Goal: Communication & Community: Answer question/provide support

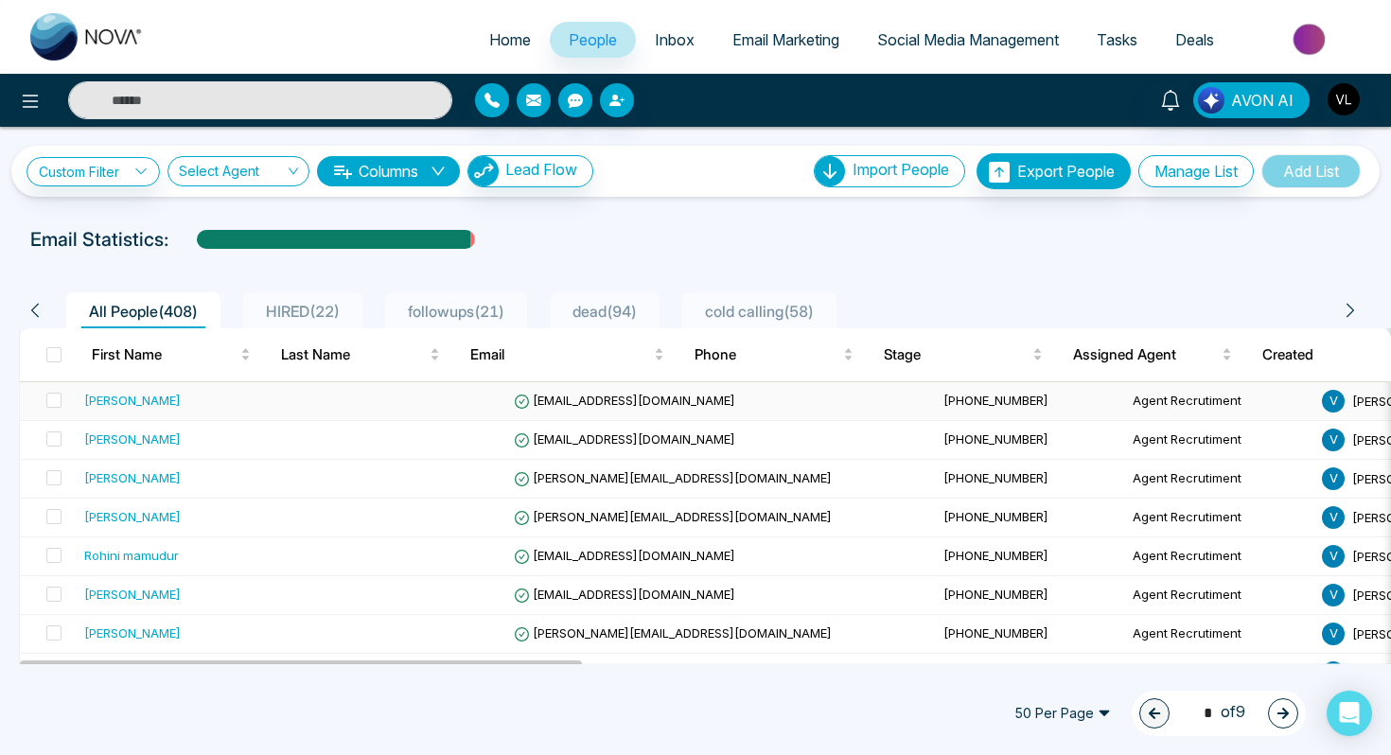
click at [217, 396] on div "[PERSON_NAME]" at bounding box center [196, 400] width 225 height 19
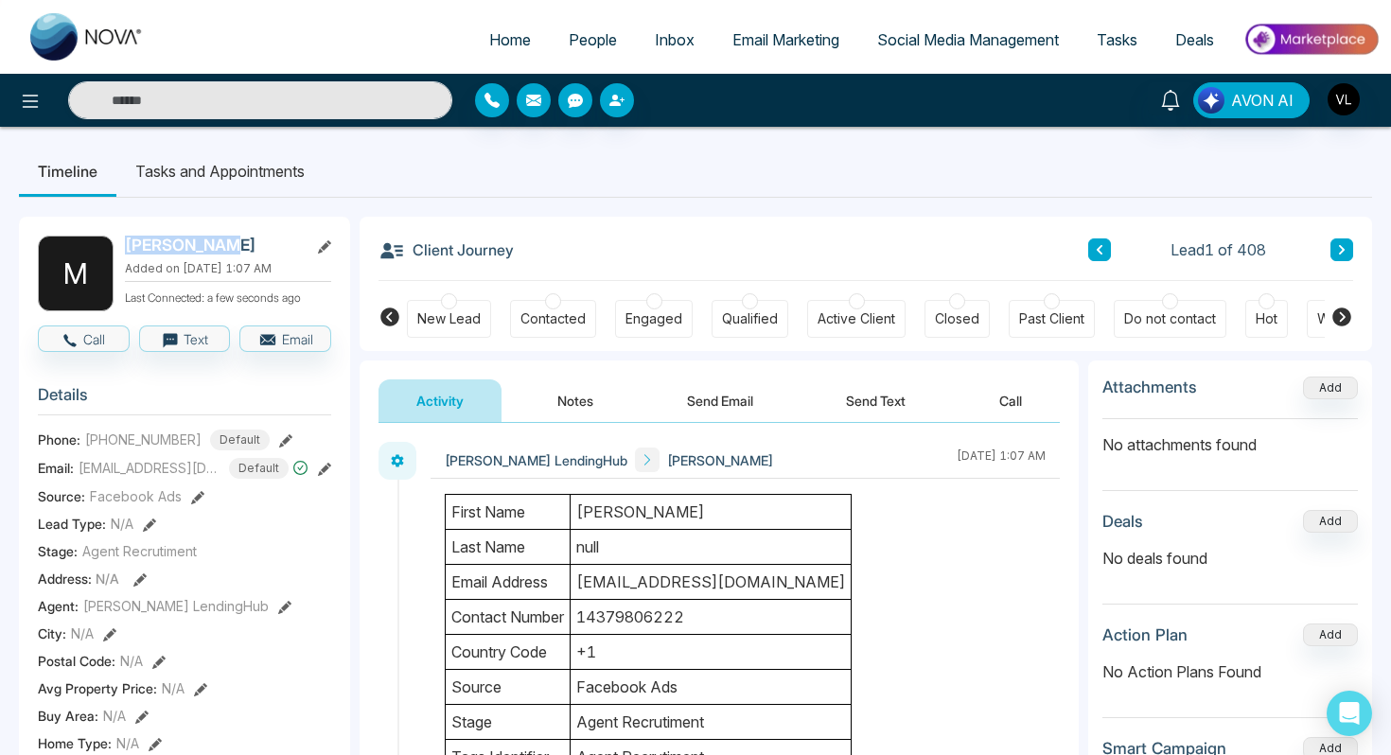
drag, startPoint x: 244, startPoint y: 243, endPoint x: 131, endPoint y: 246, distance: 113.6
click at [131, 246] on h2 "[PERSON_NAME]" at bounding box center [213, 245] width 176 height 19
copy h2 "[PERSON_NAME]"
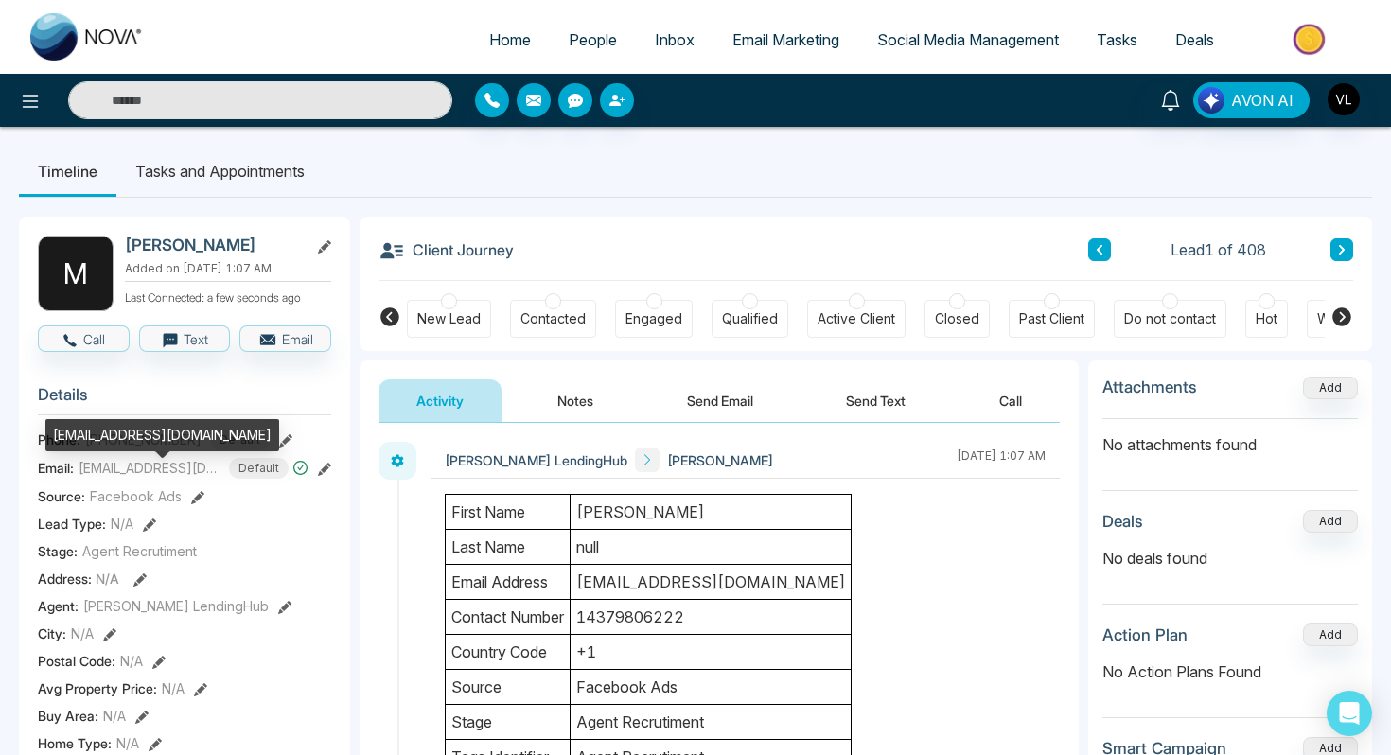
click at [142, 430] on div "[EMAIL_ADDRESS][DOMAIN_NAME]" at bounding box center [162, 435] width 234 height 32
copy div "[EMAIL_ADDRESS][DOMAIN_NAME]"
click at [187, 397] on h3 "Details" at bounding box center [184, 399] width 293 height 29
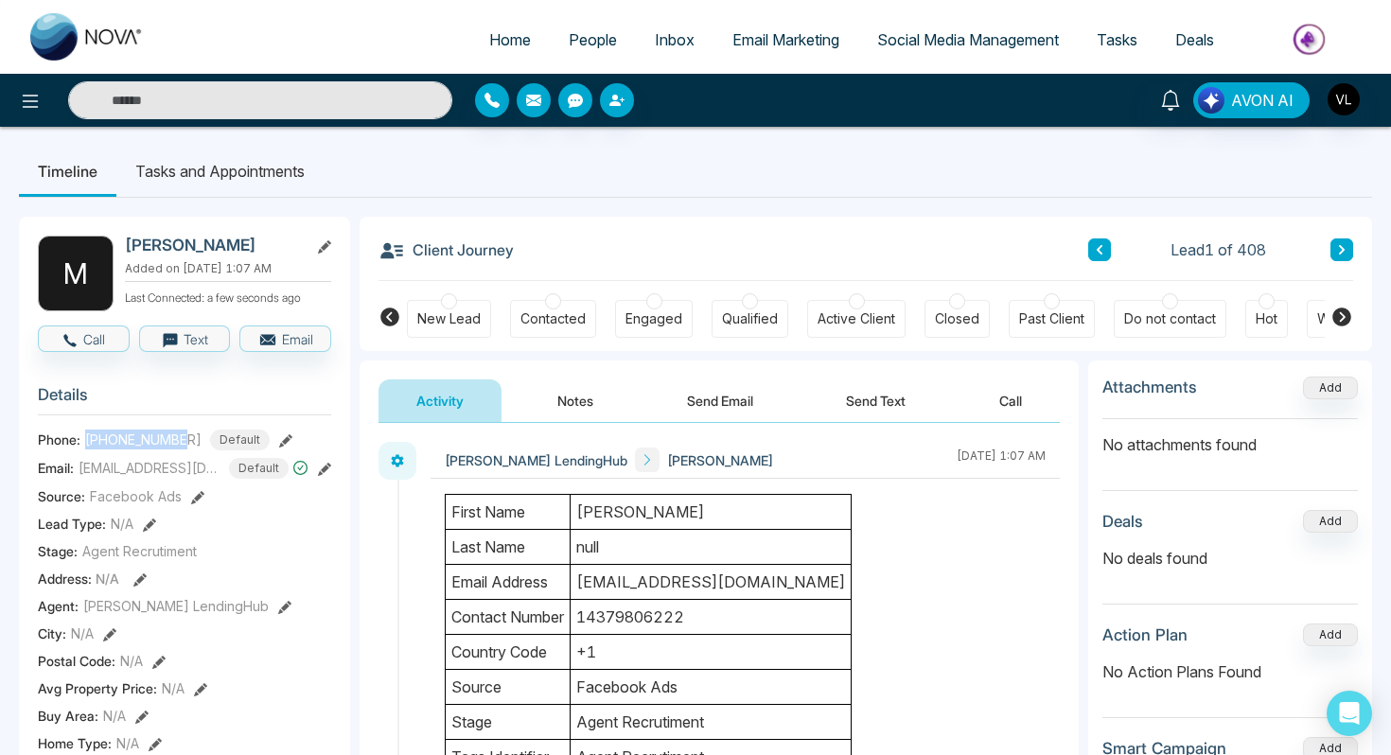
drag, startPoint x: 187, startPoint y: 447, endPoint x: 84, endPoint y: 447, distance: 103.1
click at [85, 447] on div "[PHONE_NUMBER] Default" at bounding box center [177, 440] width 184 height 21
copy span "[PHONE_NUMBER]"
click at [197, 94] on input "text" at bounding box center [260, 100] width 384 height 38
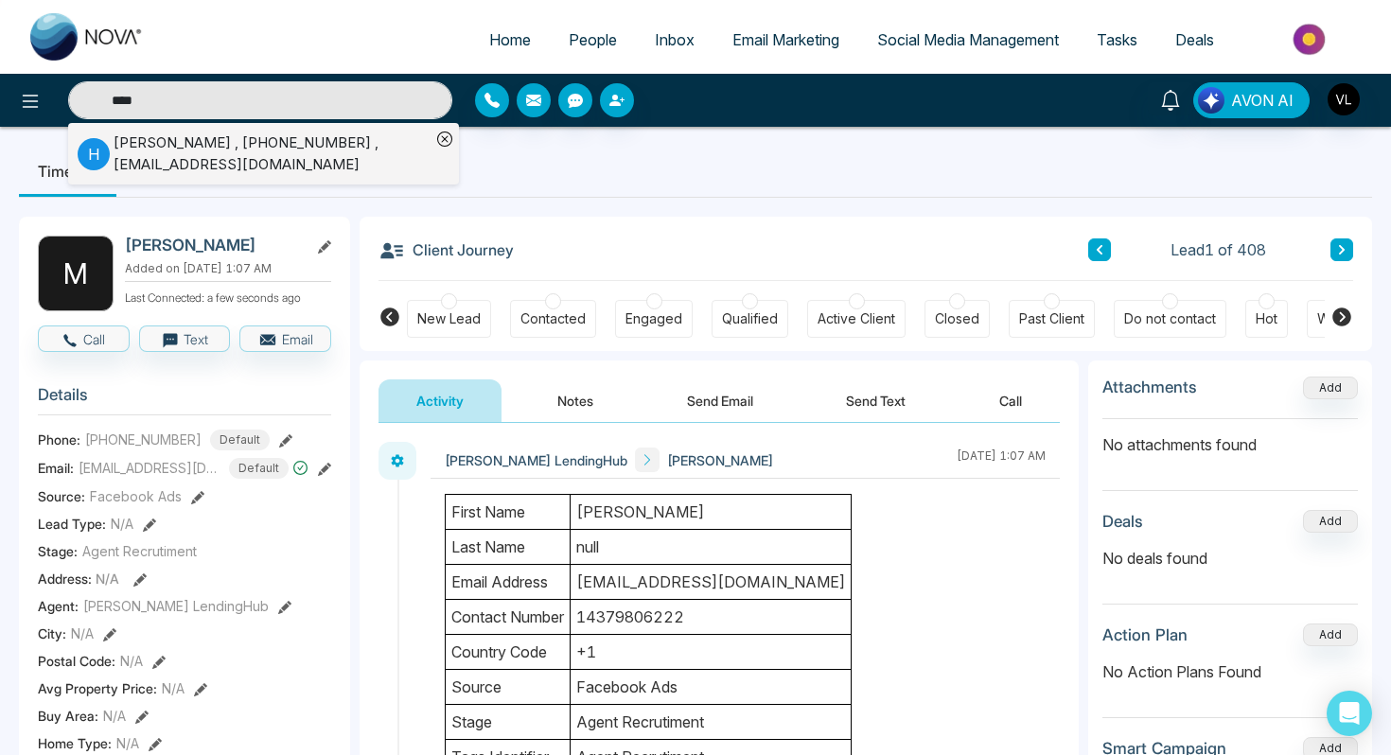
type input "****"
click at [231, 158] on div "[PERSON_NAME] , [PHONE_NUMBER] , [EMAIL_ADDRESS][DOMAIN_NAME]" at bounding box center [272, 153] width 317 height 43
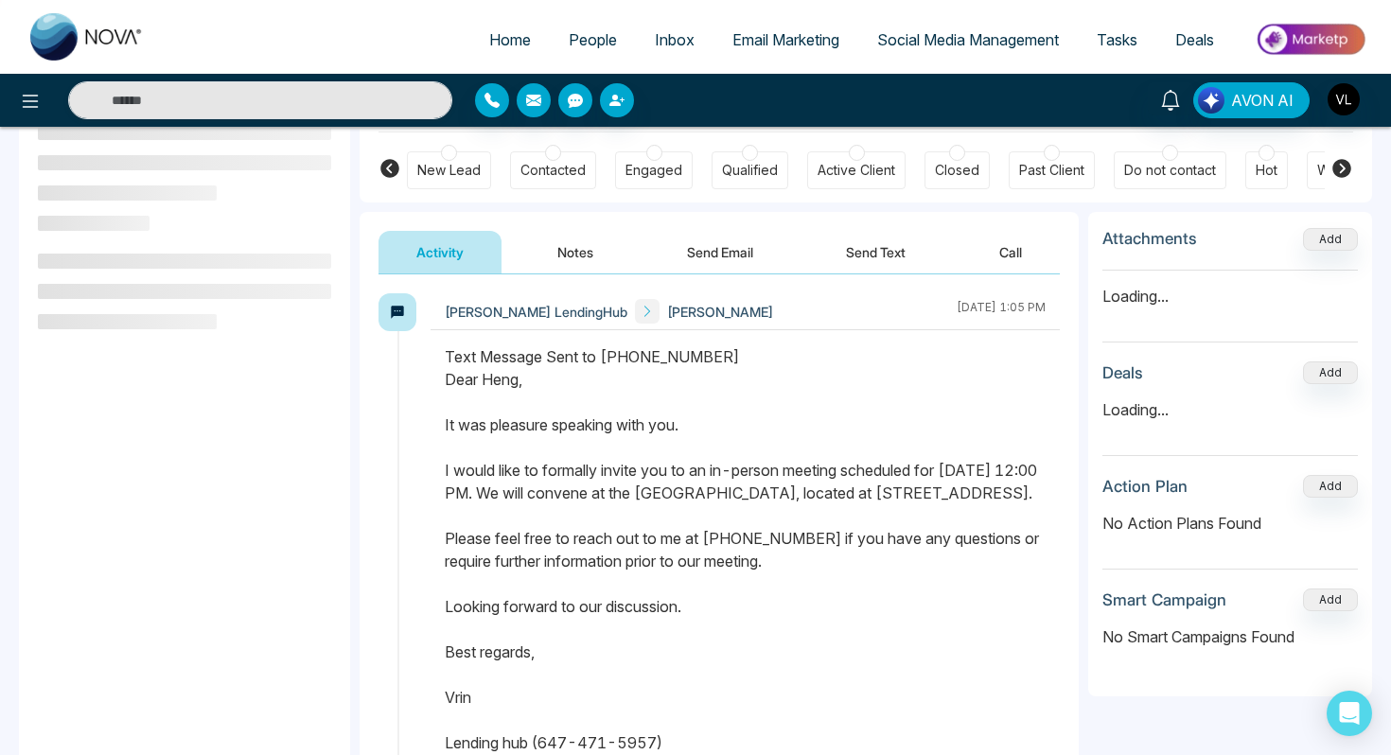
scroll to position [158, 0]
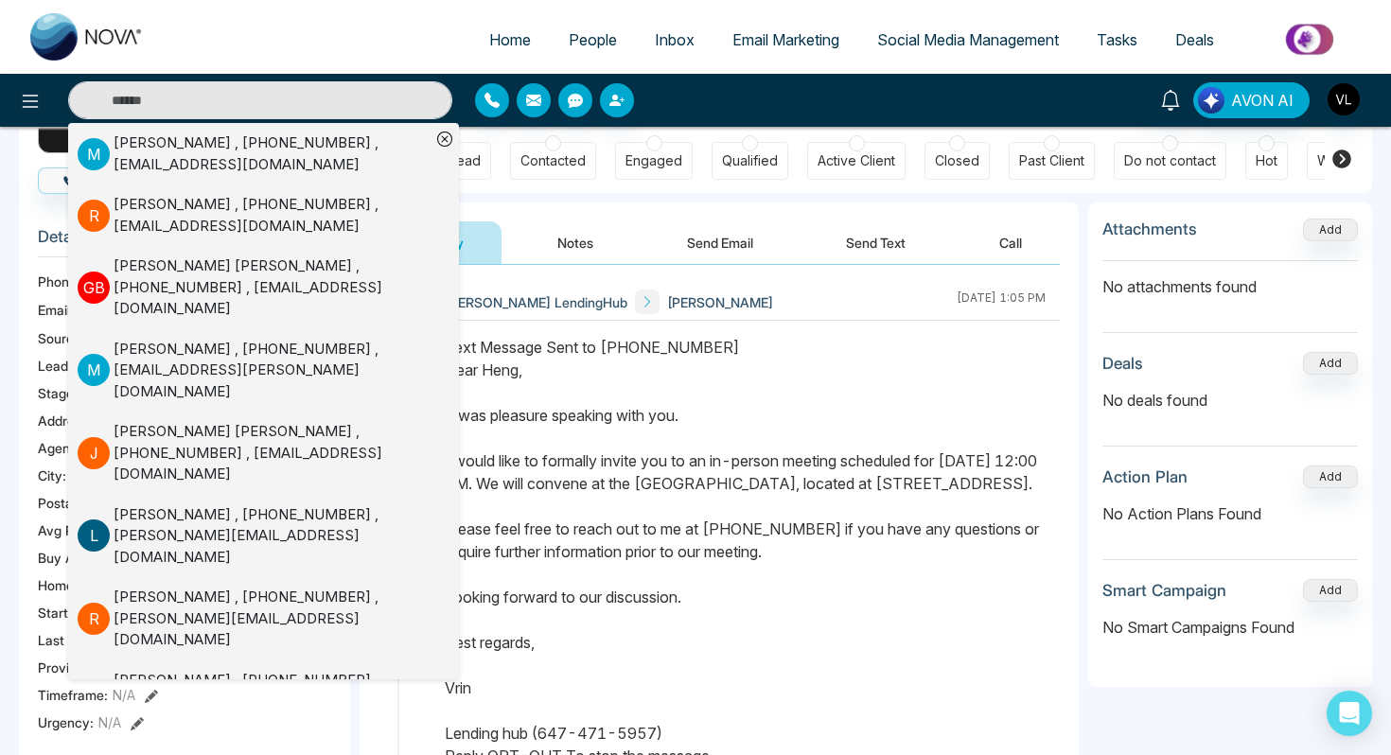
click at [536, 418] on div "Text Message Sent to [PHONE_NUMBER] Dear [PERSON_NAME], It was pleasure speakin…" at bounding box center [745, 551] width 601 height 431
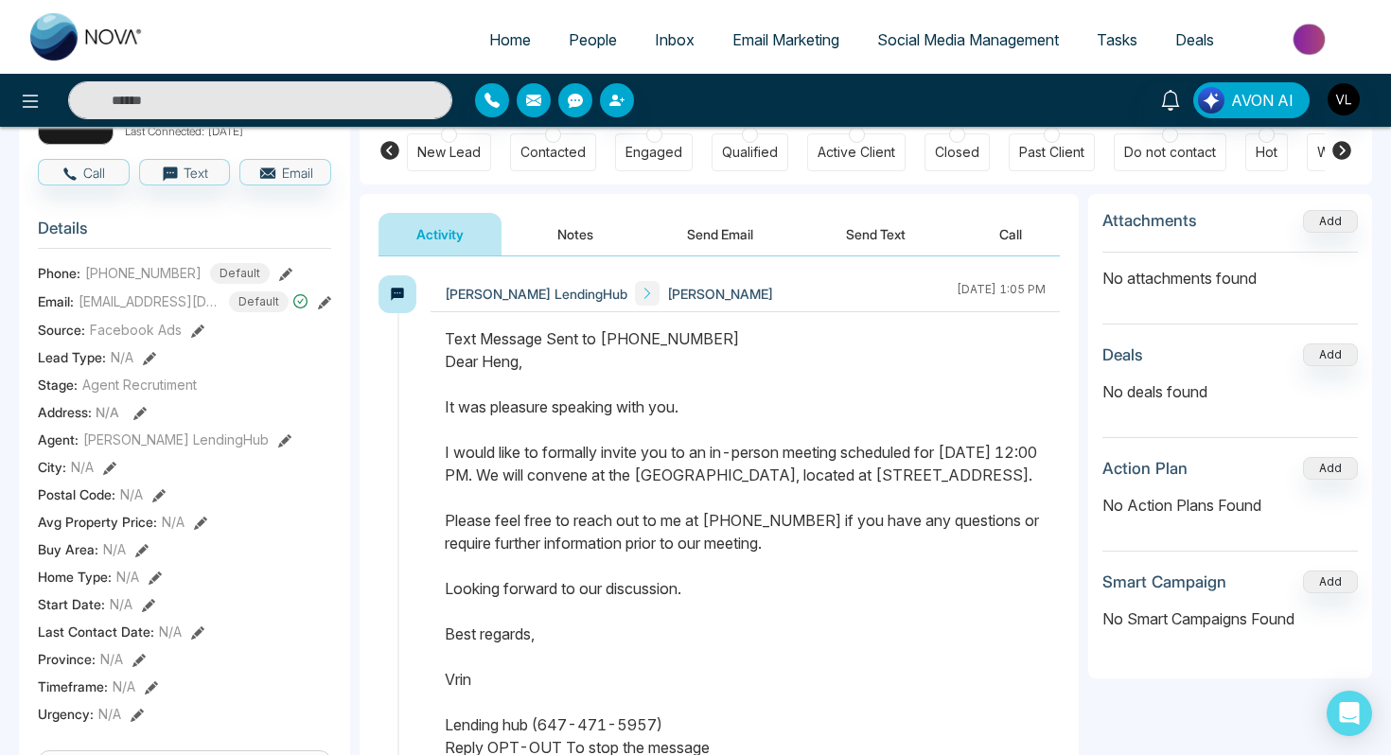
scroll to position [169, 0]
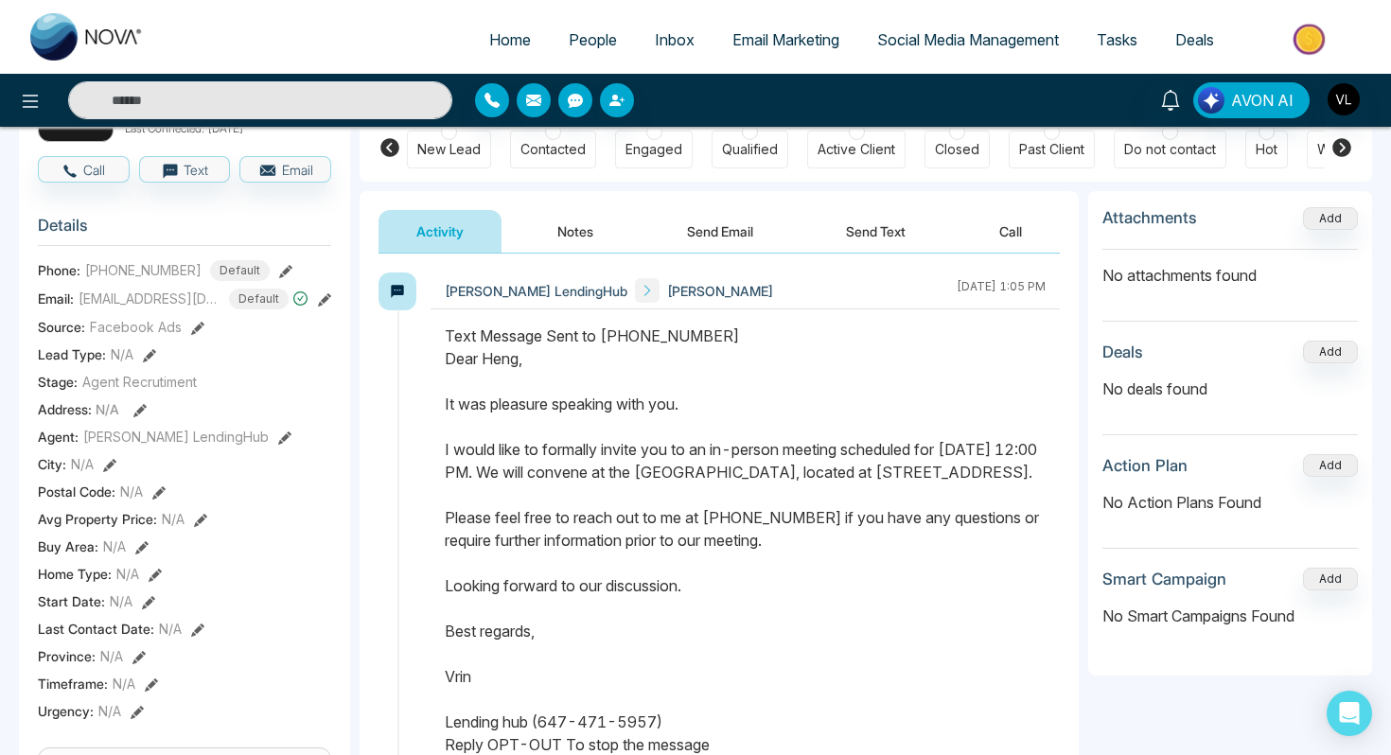
drag, startPoint x: 446, startPoint y: 374, endPoint x: 685, endPoint y: 745, distance: 441.4
click at [685, 745] on div "Text Message Sent to [PHONE_NUMBER] Dear [PERSON_NAME], It was pleasure speakin…" at bounding box center [745, 540] width 601 height 431
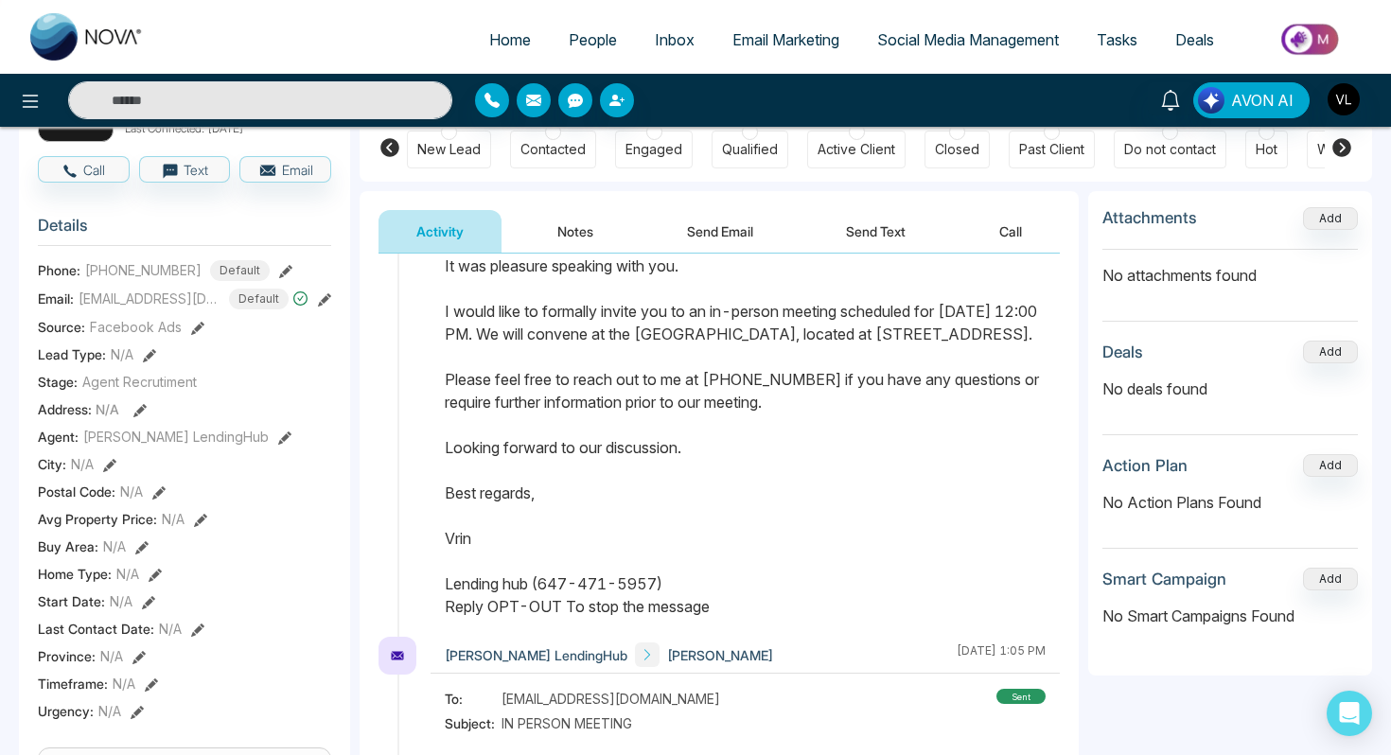
scroll to position [139, 0]
click at [335, 97] on input "text" at bounding box center [260, 100] width 384 height 38
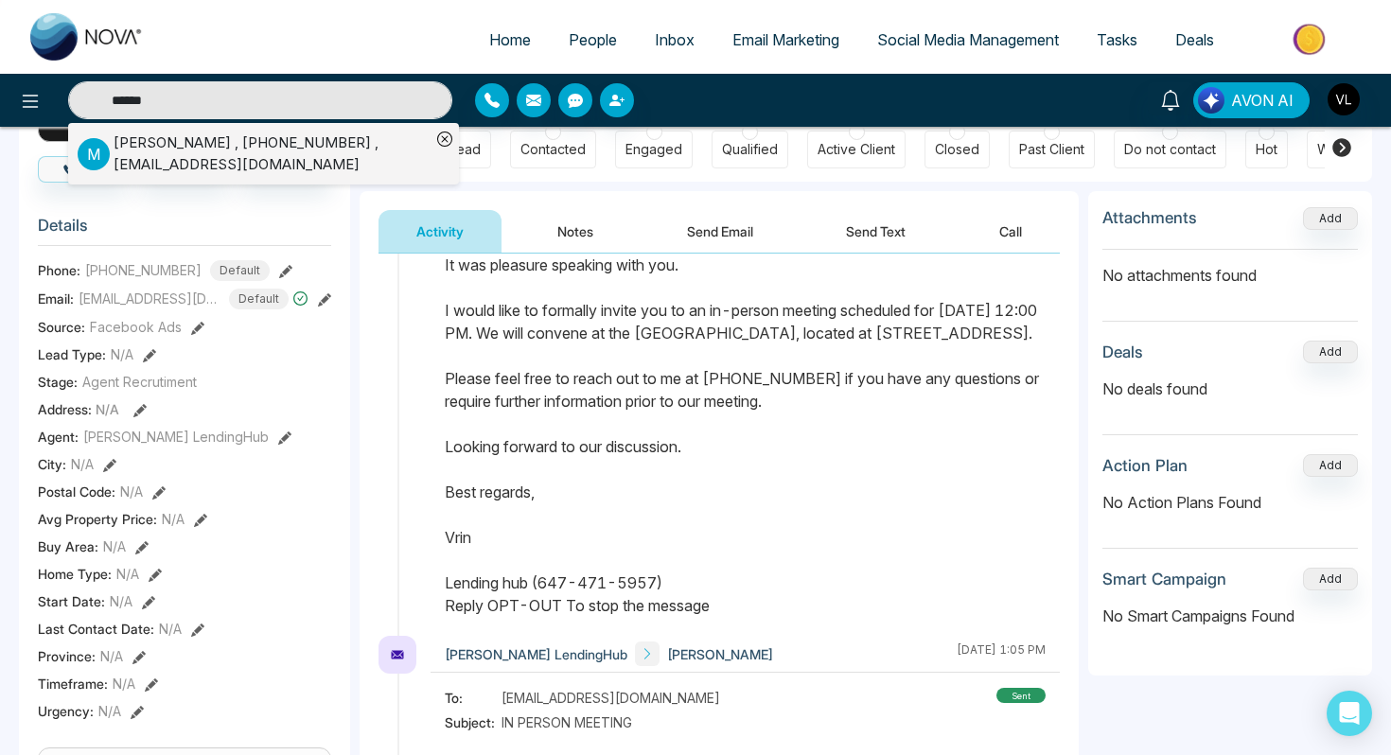
type input "******"
click at [251, 162] on div "[PERSON_NAME] , [PHONE_NUMBER] , [EMAIL_ADDRESS][DOMAIN_NAME]" at bounding box center [272, 153] width 317 height 43
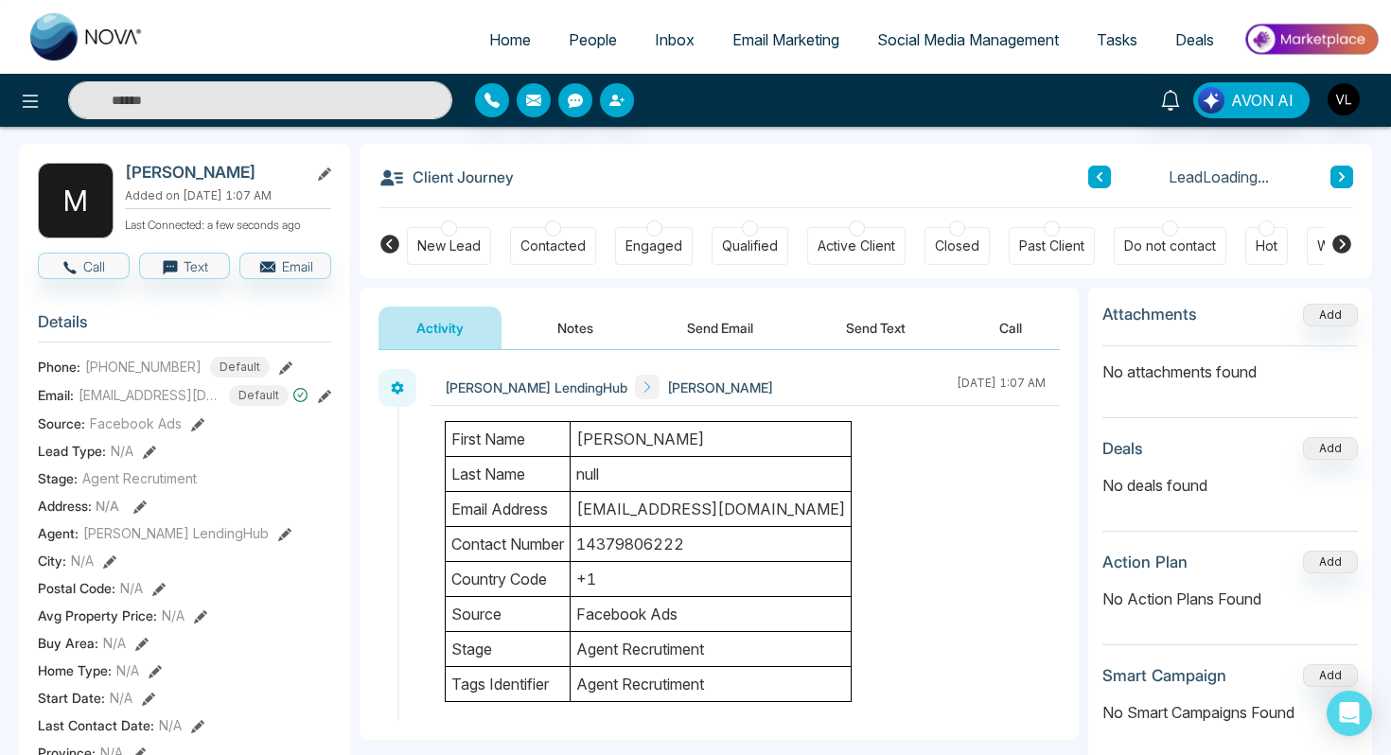
scroll to position [80, 0]
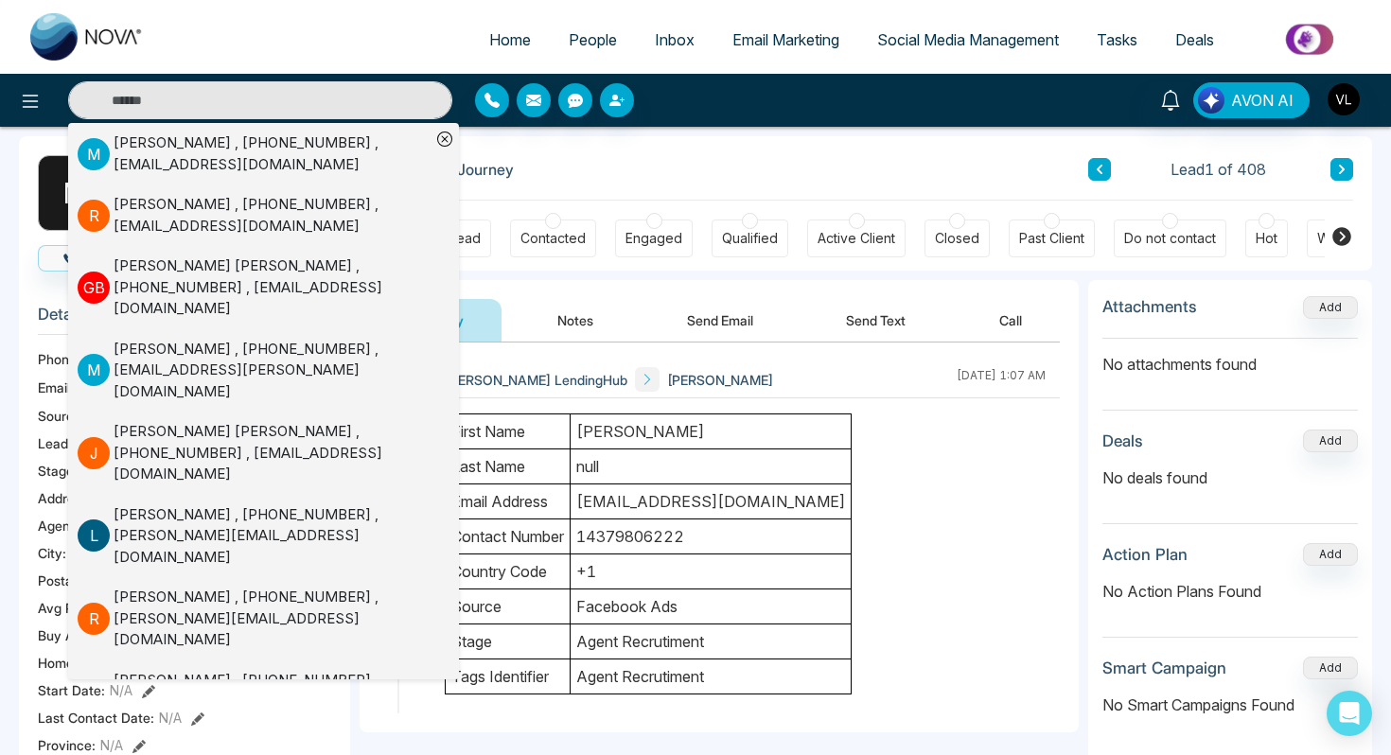
click at [687, 324] on button "Send Email" at bounding box center [720, 320] width 142 height 43
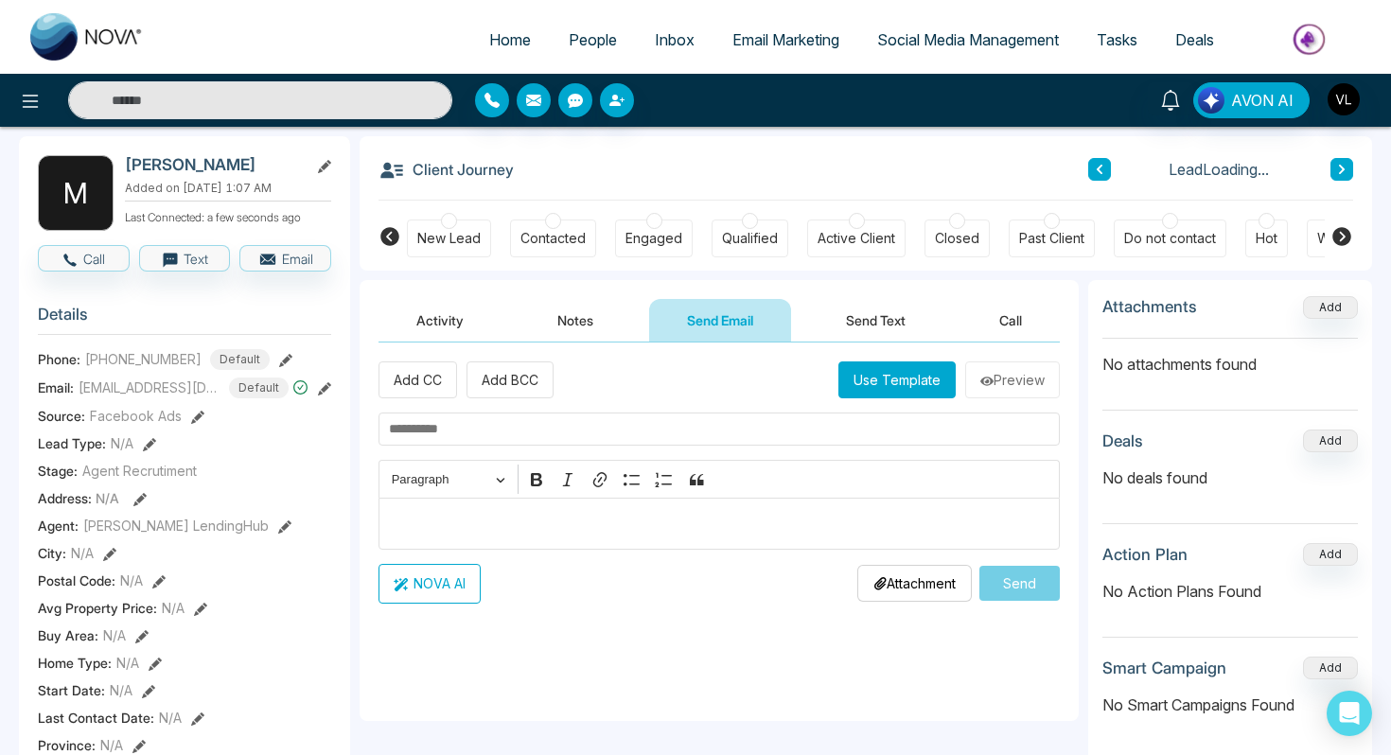
click at [505, 527] on p "Editor editing area: main" at bounding box center [719, 523] width 661 height 23
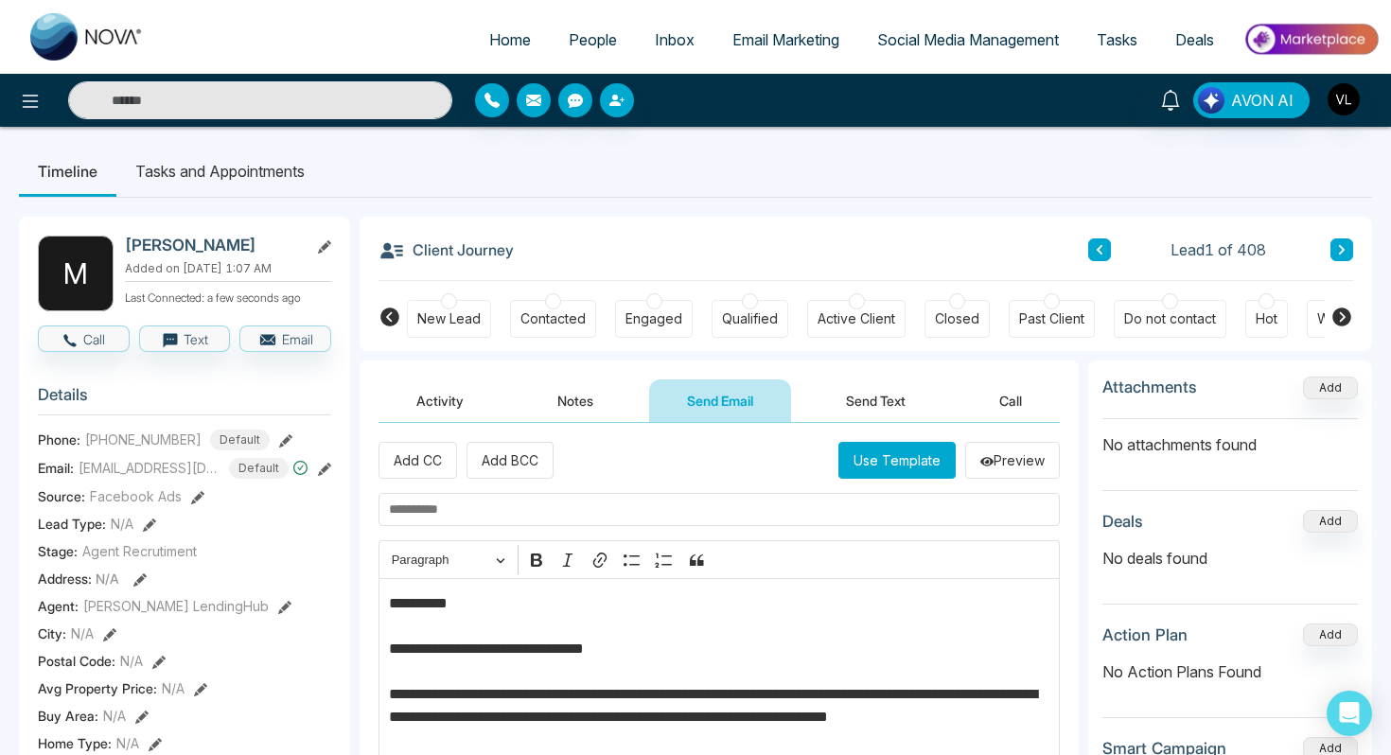
click at [155, 251] on h2 "[PERSON_NAME]" at bounding box center [213, 245] width 176 height 19
copy h2 "[PERSON_NAME]"
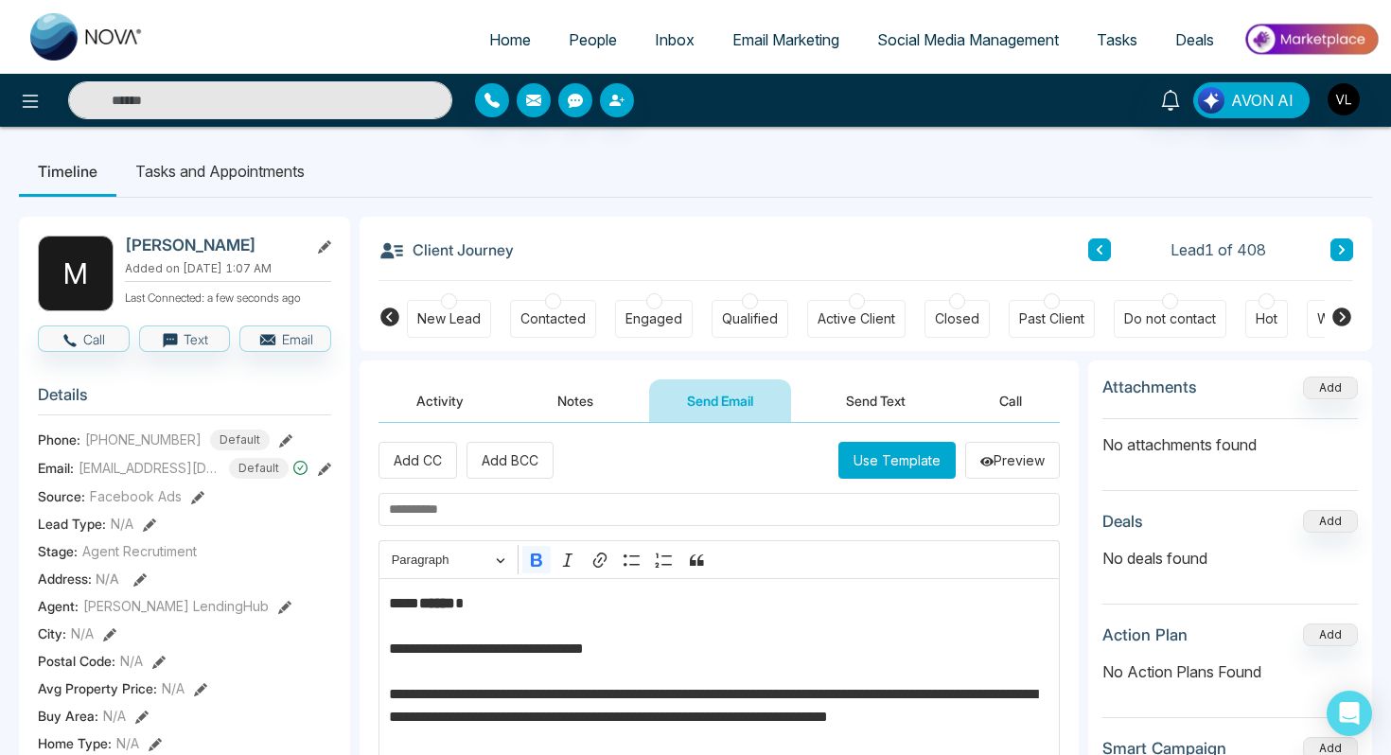
click at [451, 608] on strong "******" at bounding box center [437, 603] width 36 height 14
click at [538, 564] on icon "Editor toolbar" at bounding box center [536, 559] width 11 height 13
click at [459, 516] on input "text" at bounding box center [718, 509] width 681 height 33
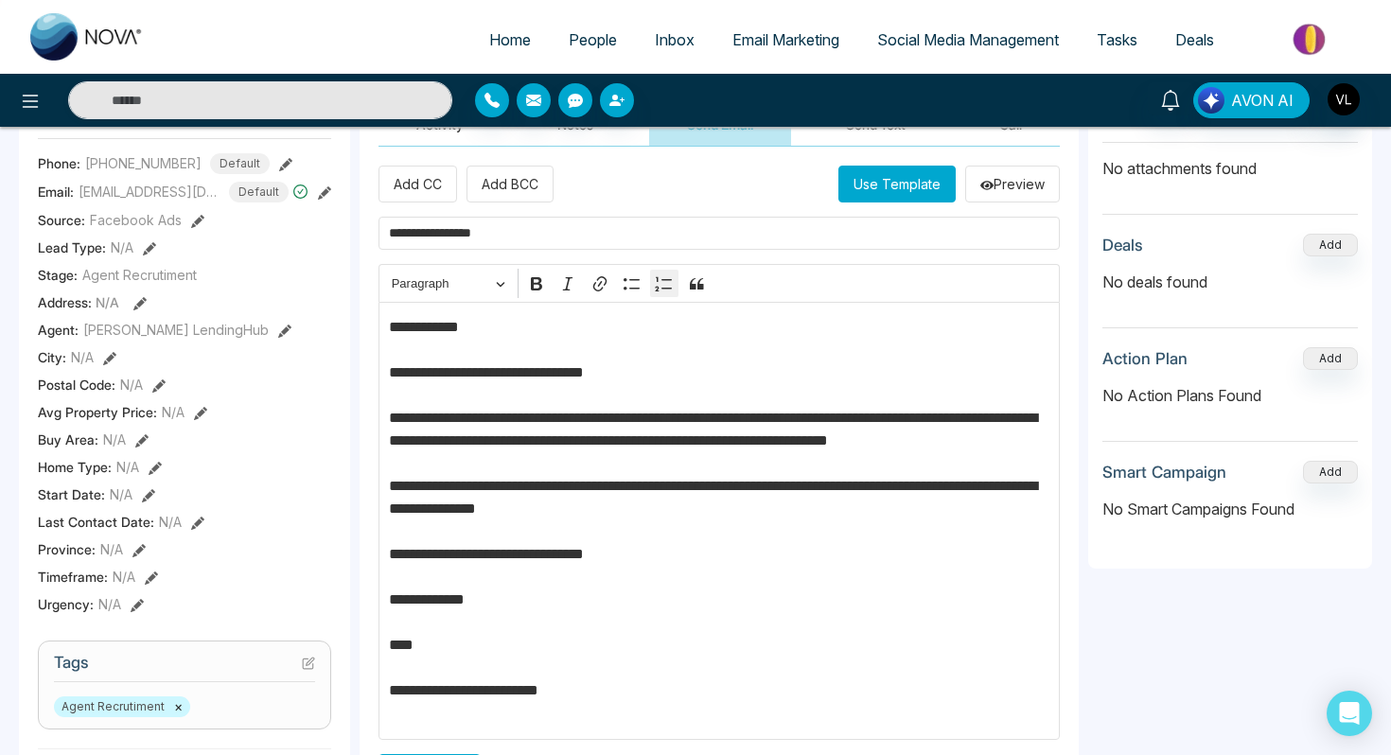
scroll to position [311, 0]
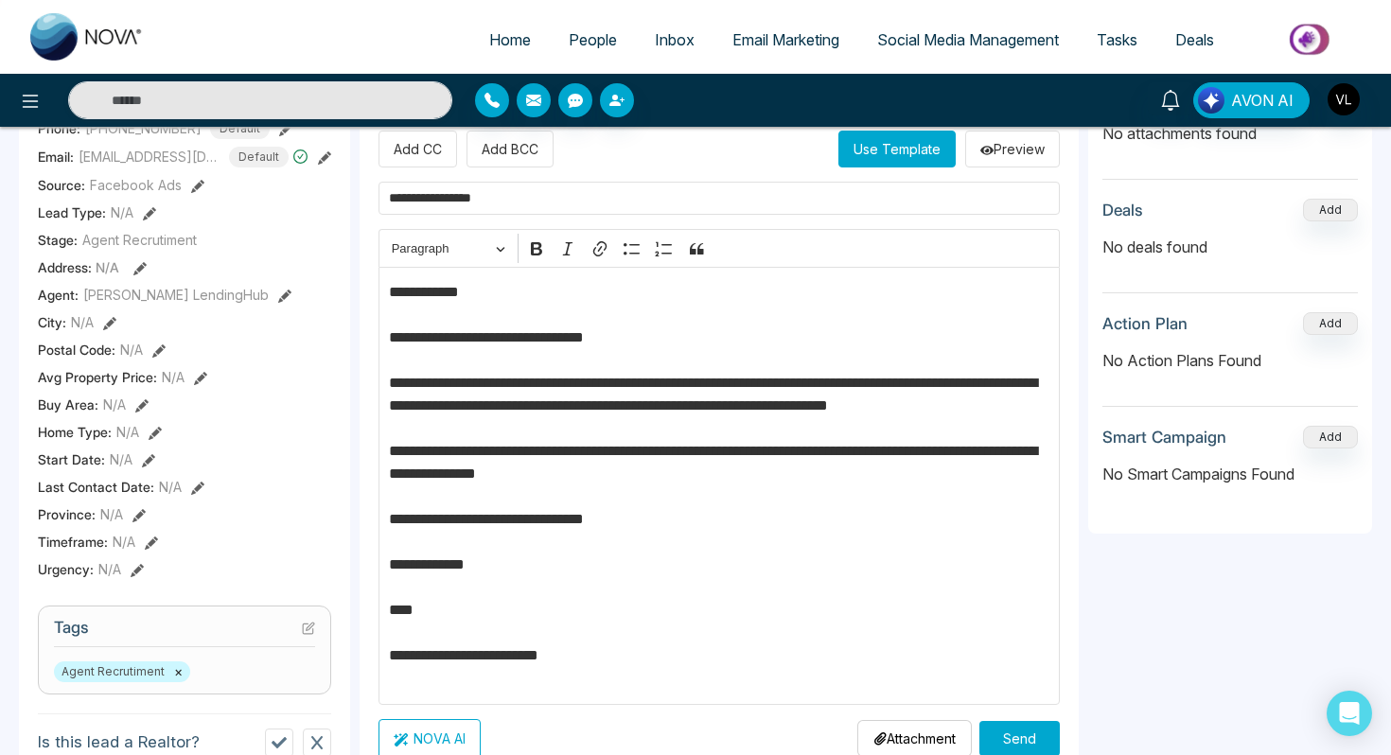
type input "**********"
click at [998, 386] on p "**********" at bounding box center [719, 485] width 661 height 409
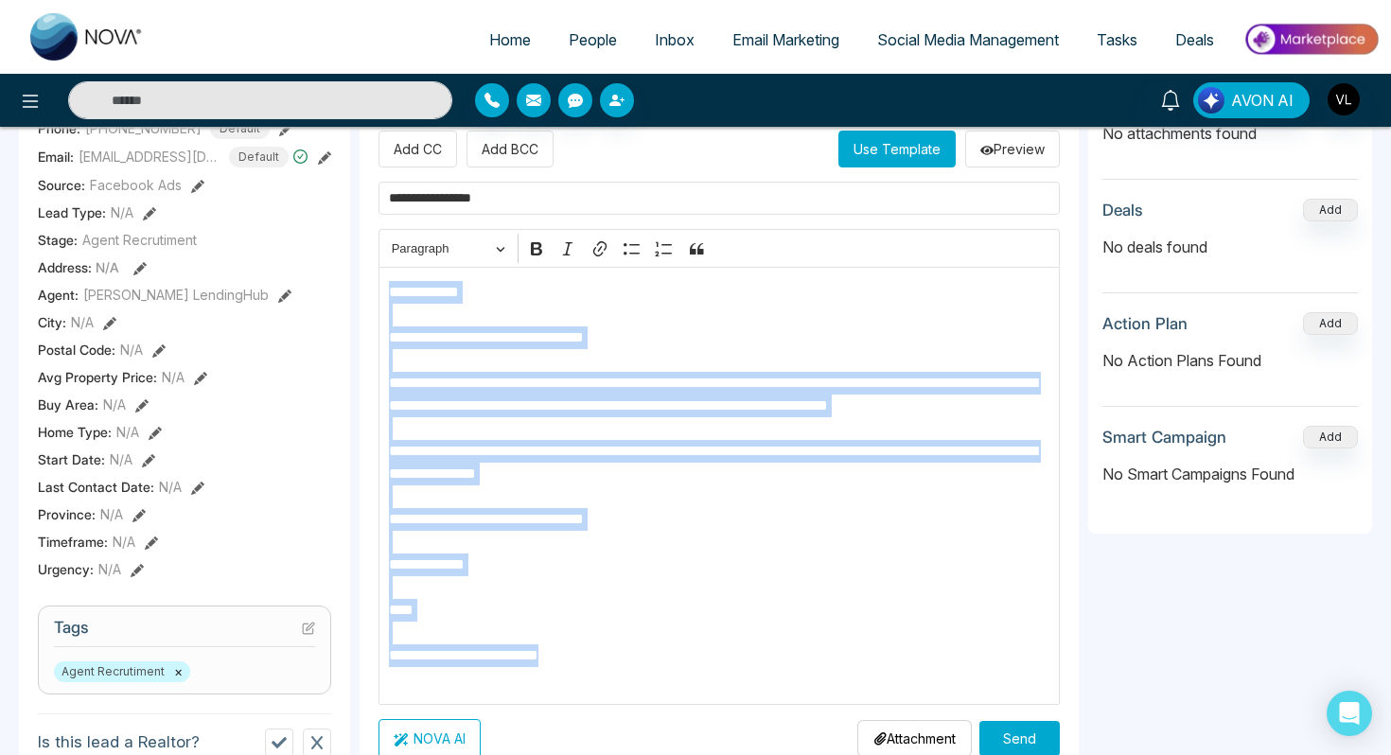
drag, startPoint x: 642, startPoint y: 686, endPoint x: 393, endPoint y: 287, distance: 471.0
click at [392, 287] on p "**********" at bounding box center [719, 485] width 661 height 409
copy p "**********"
click at [1014, 739] on button "Send" at bounding box center [1019, 738] width 80 height 35
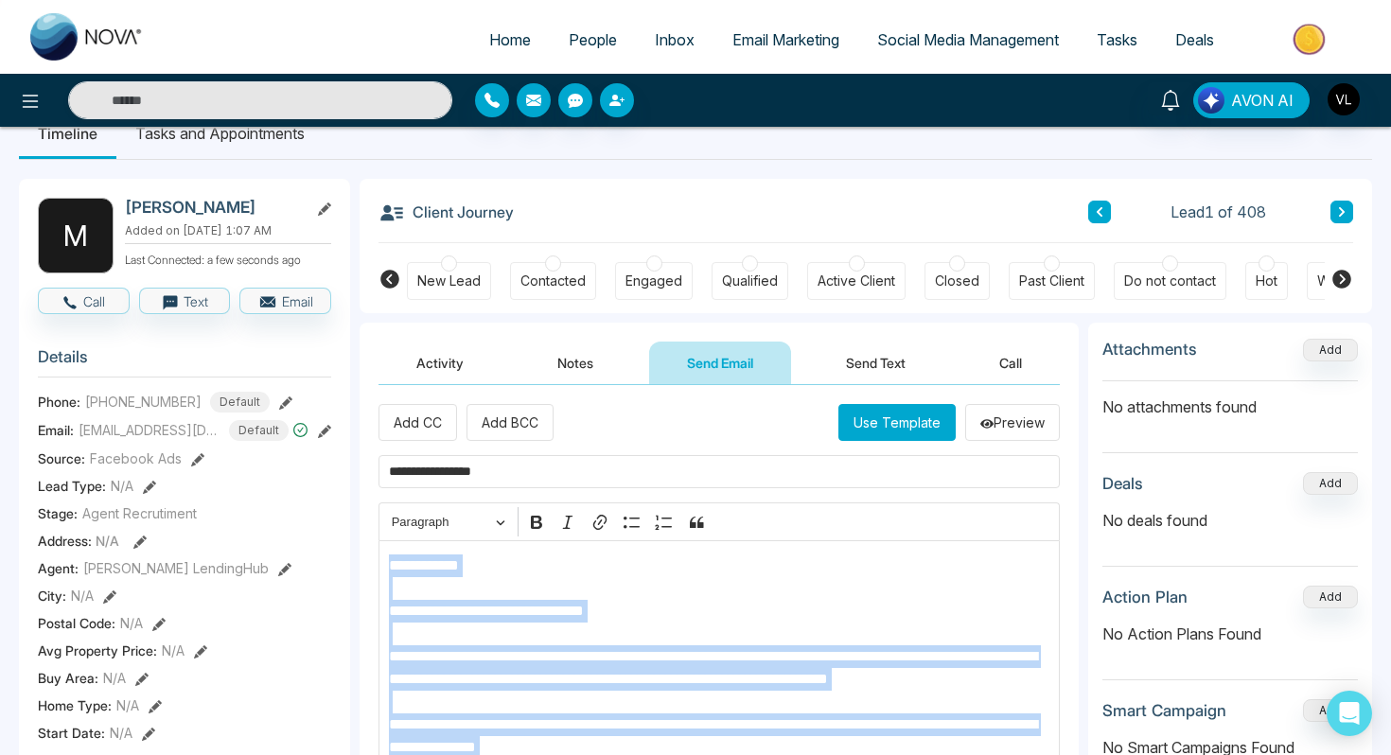
scroll to position [26, 0]
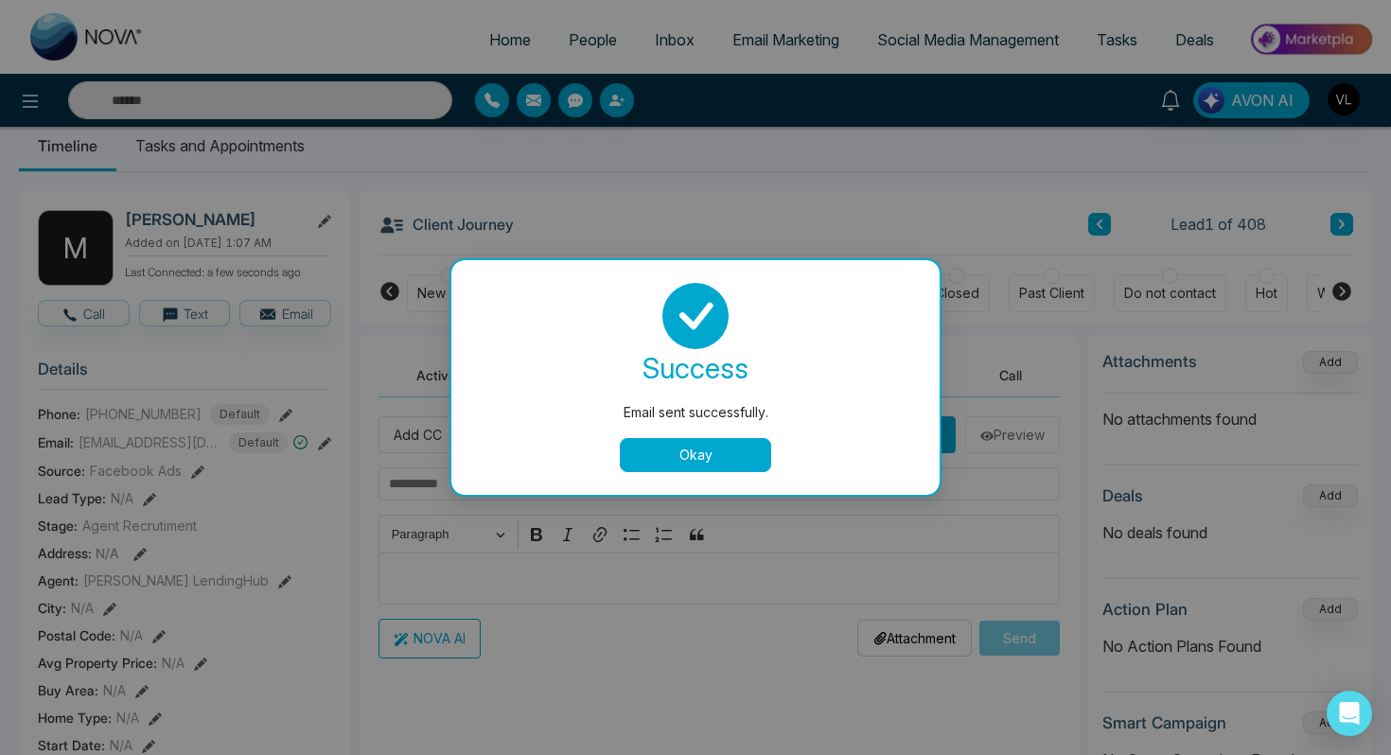
click at [834, 374] on div "success" at bounding box center [695, 368] width 443 height 38
click at [686, 452] on button "Okay" at bounding box center [695, 455] width 151 height 34
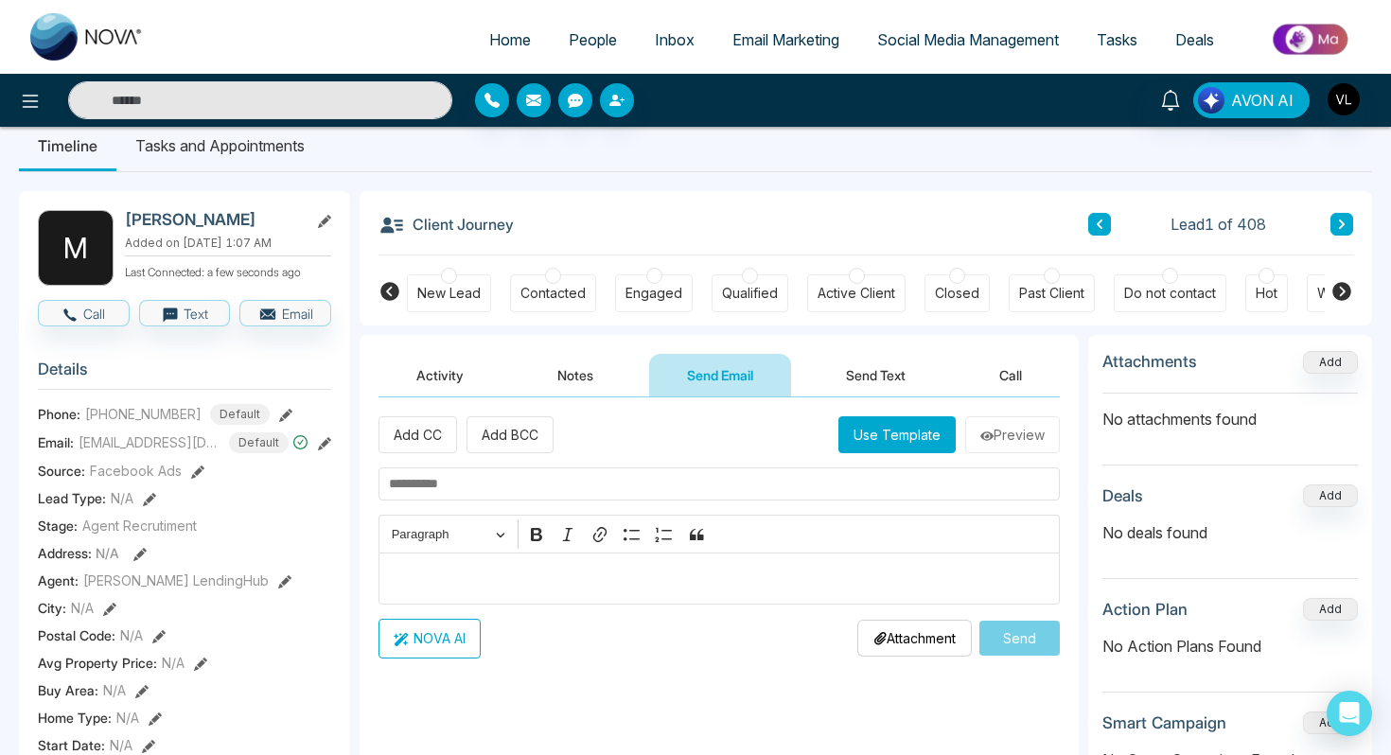
click at [872, 380] on button "Send Text" at bounding box center [875, 375] width 135 height 43
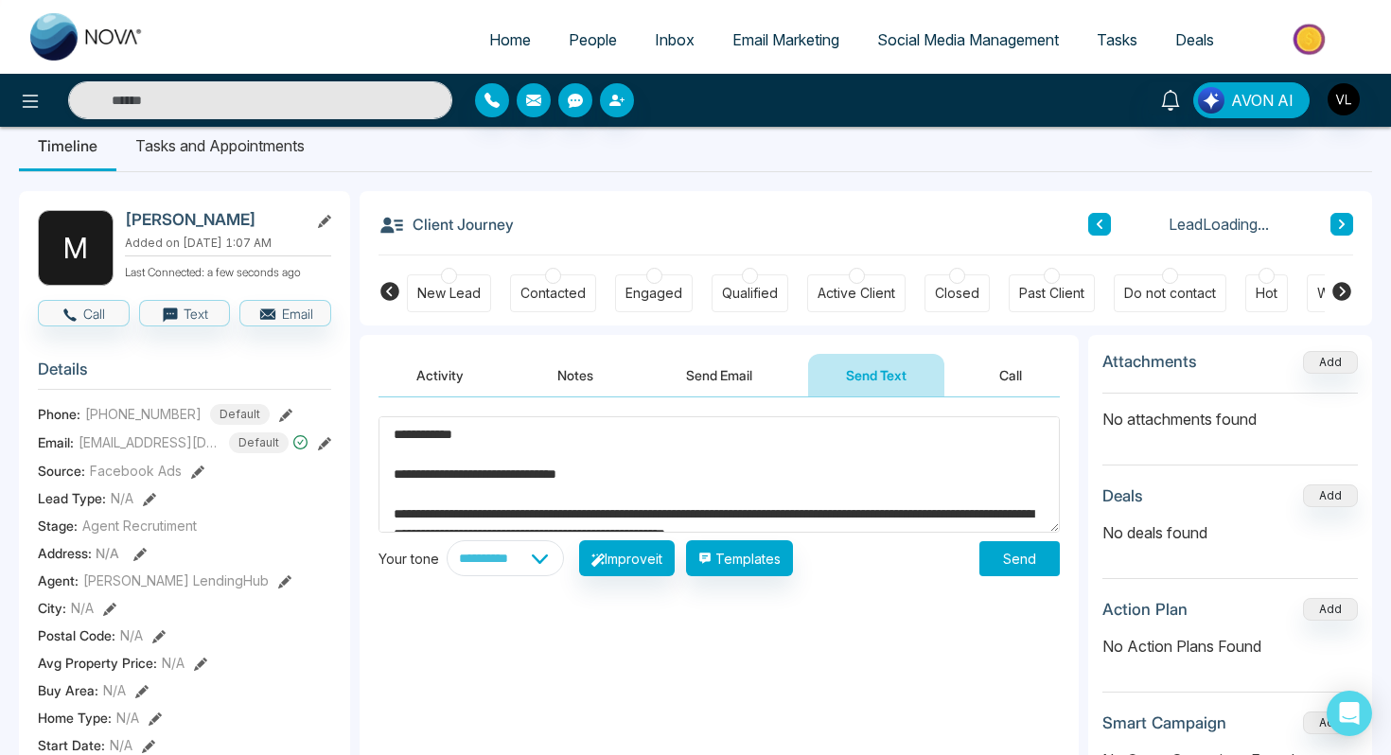
type textarea "**********"
click at [1034, 555] on button "Send" at bounding box center [1019, 558] width 80 height 35
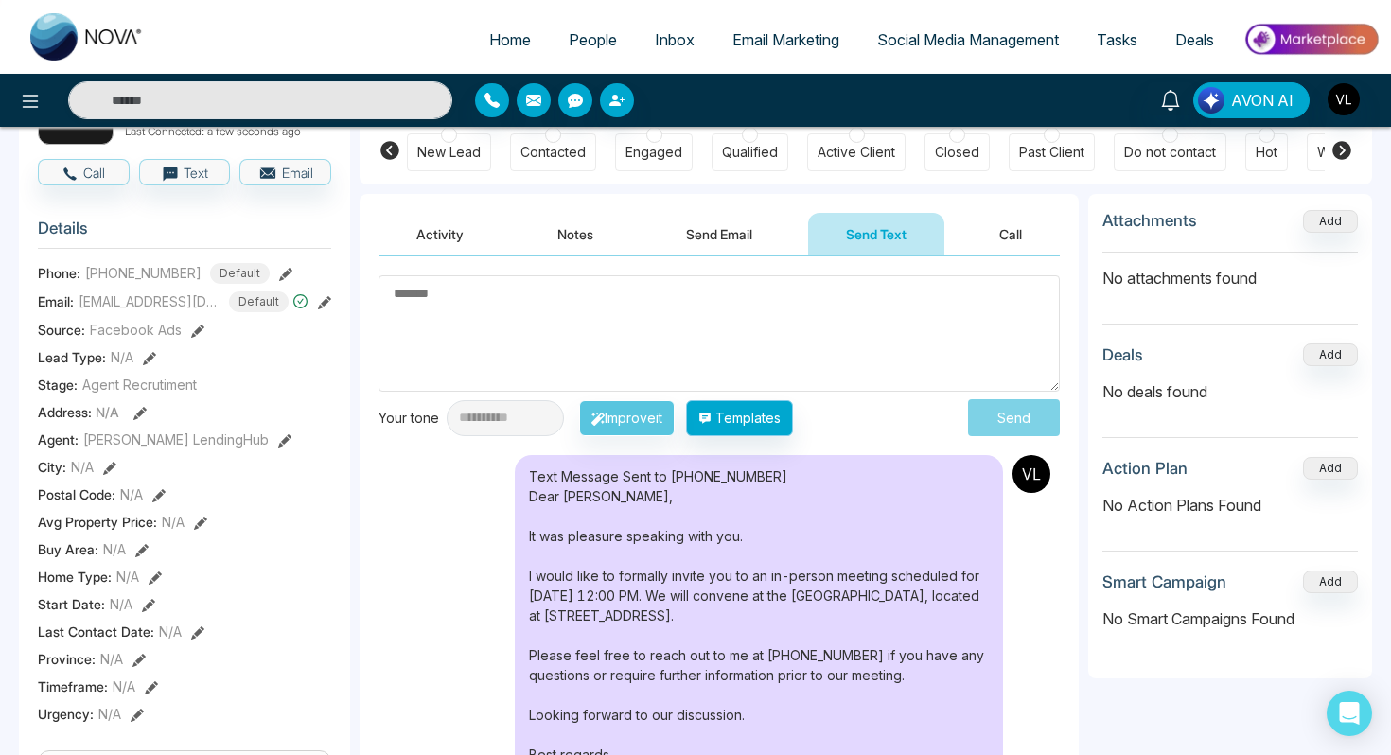
scroll to position [226, 0]
